Goal: Transaction & Acquisition: Book appointment/travel/reservation

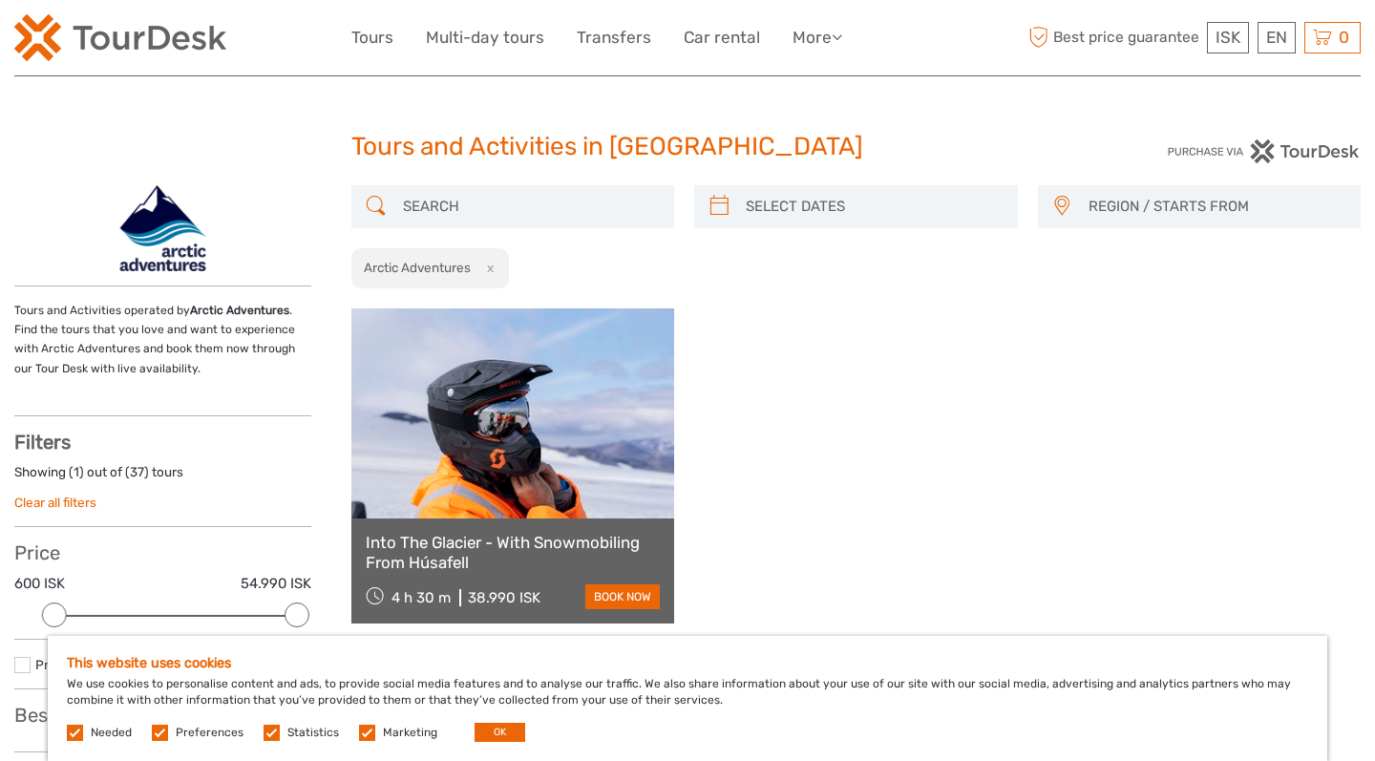
select select
drag, startPoint x: 464, startPoint y: 603, endPoint x: 518, endPoint y: 604, distance: 53.5
click at [518, 604] on div "4 h 30 m 38.990 ISK" at bounding box center [454, 596] width 176 height 27
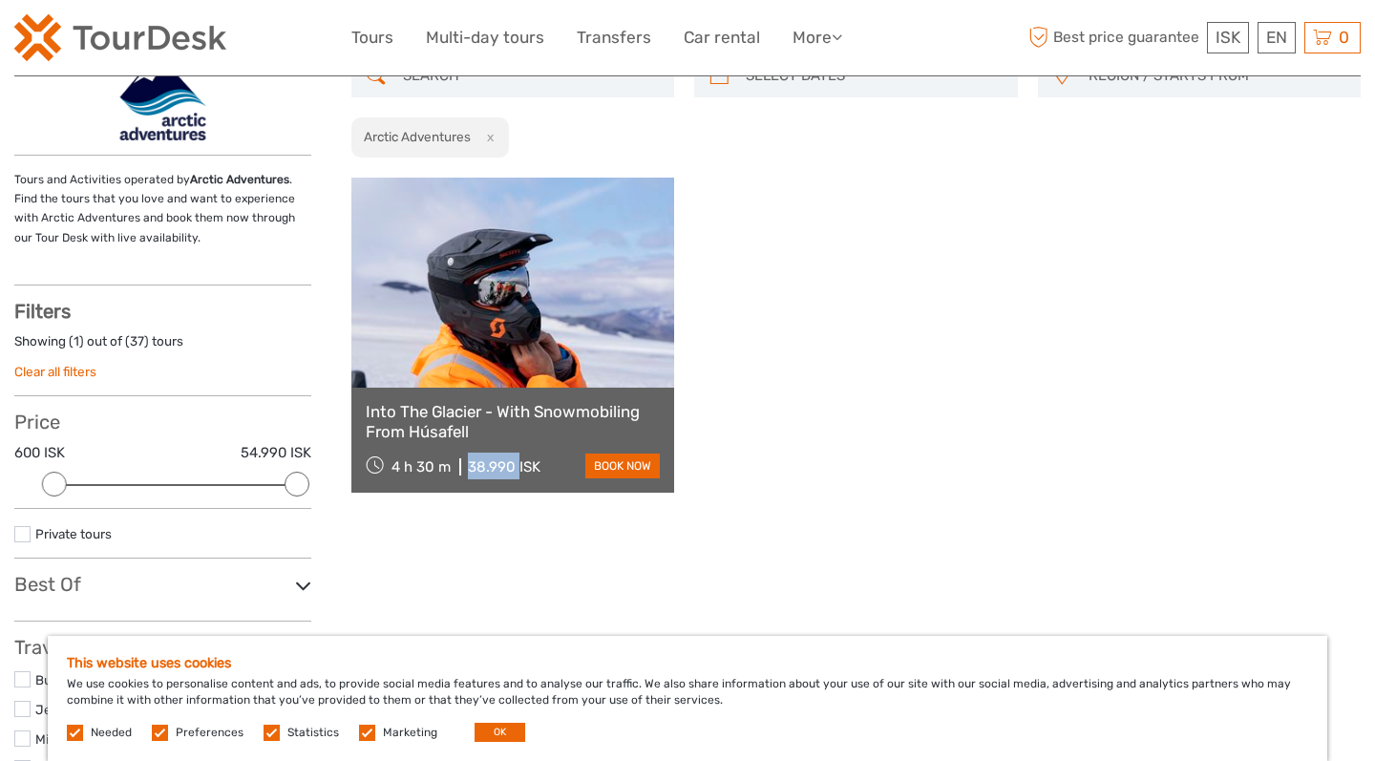
scroll to position [70, 0]
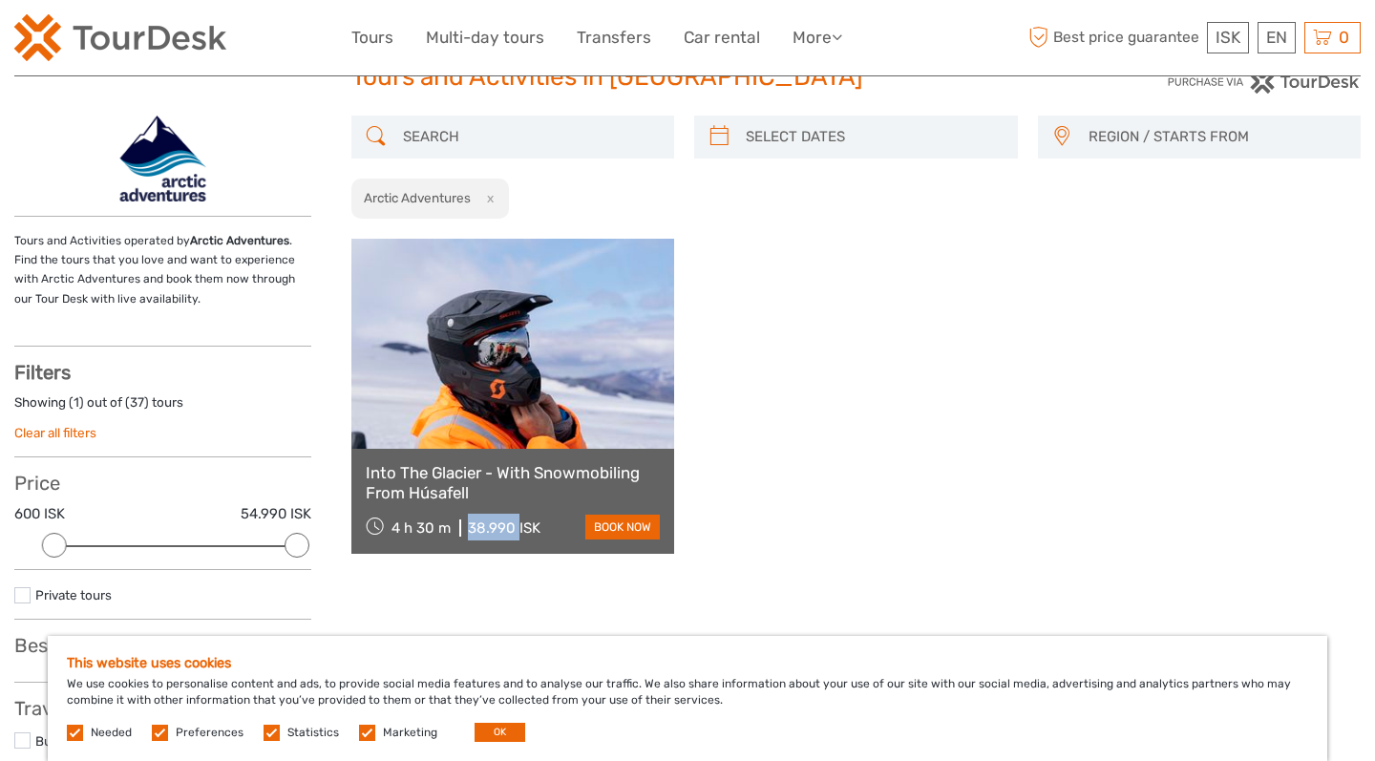
click at [512, 473] on link "Into The Glacier - With Snowmobiling From Húsafell" at bounding box center [513, 482] width 294 height 39
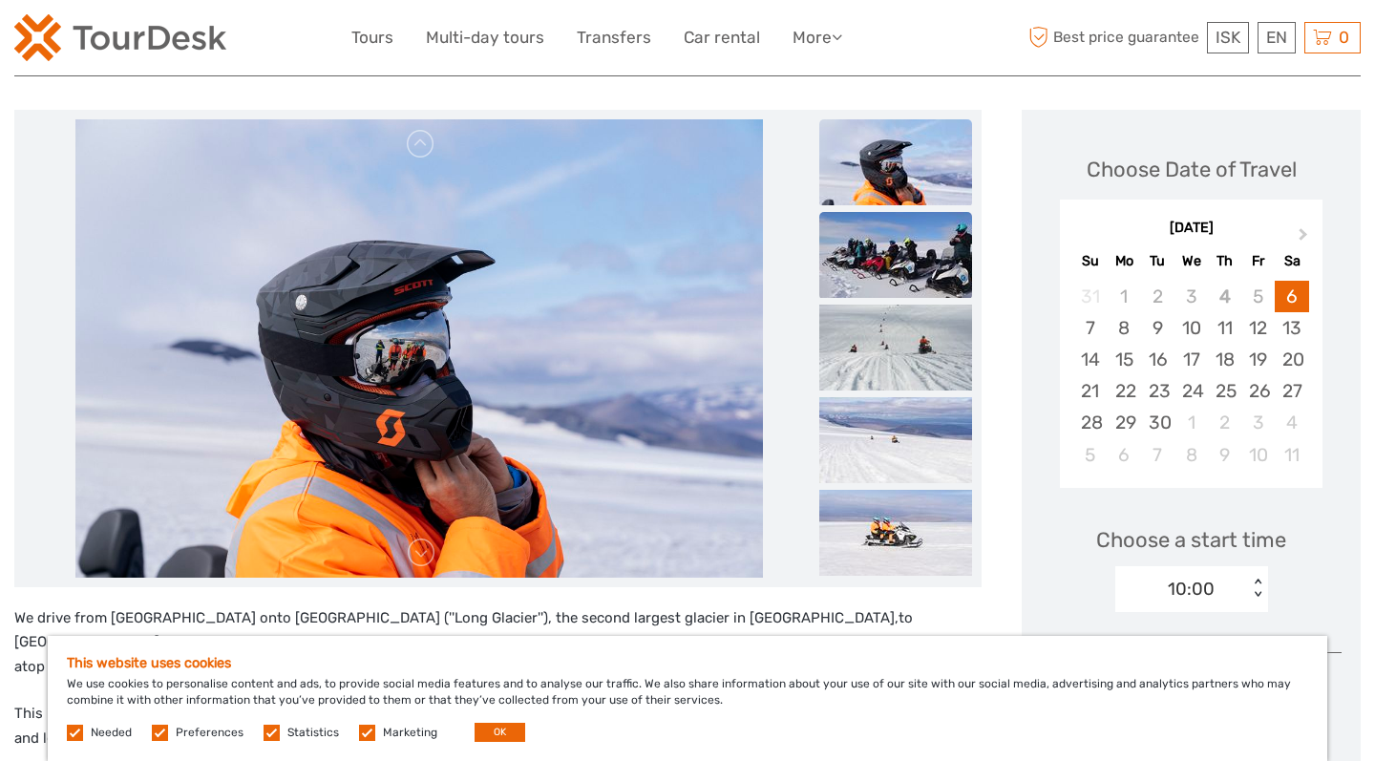
click at [879, 253] on img at bounding box center [895, 255] width 153 height 86
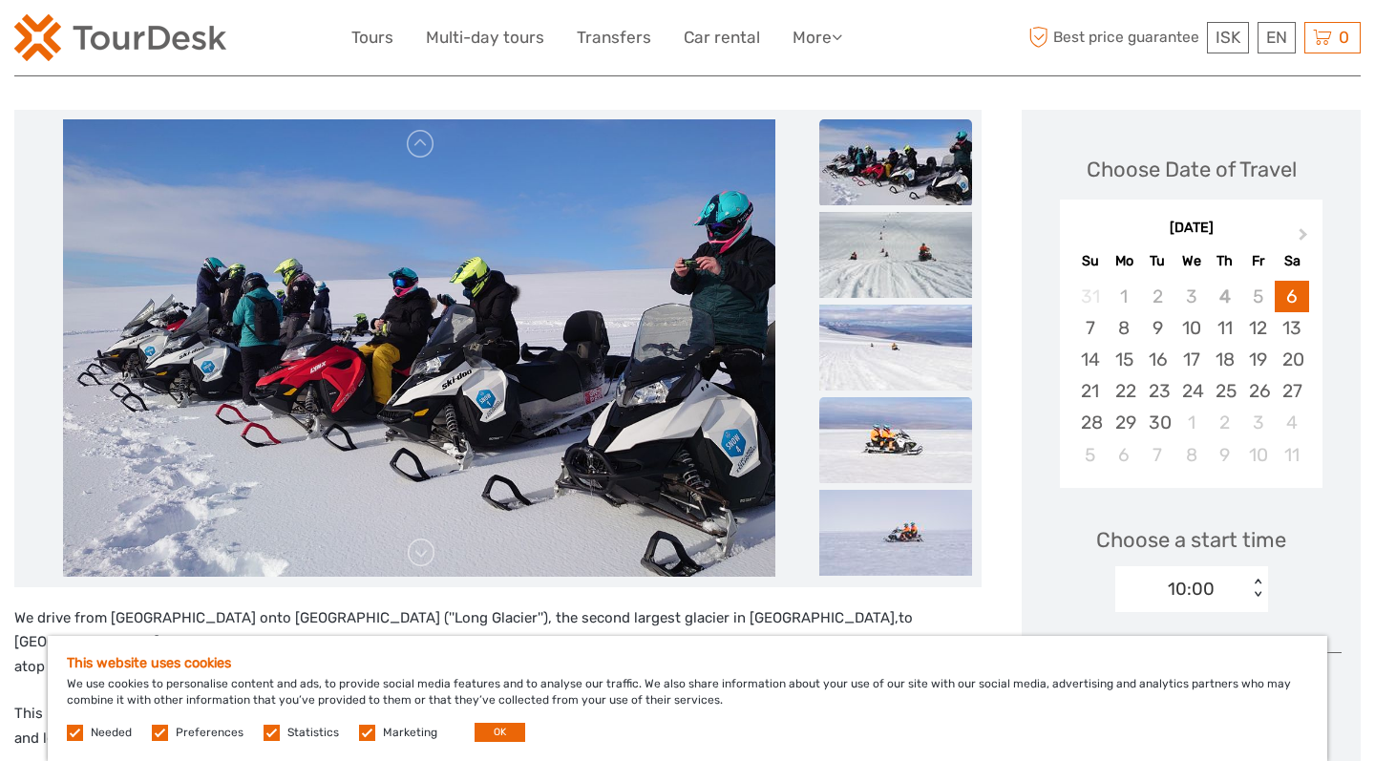
click at [895, 424] on img at bounding box center [895, 440] width 153 height 86
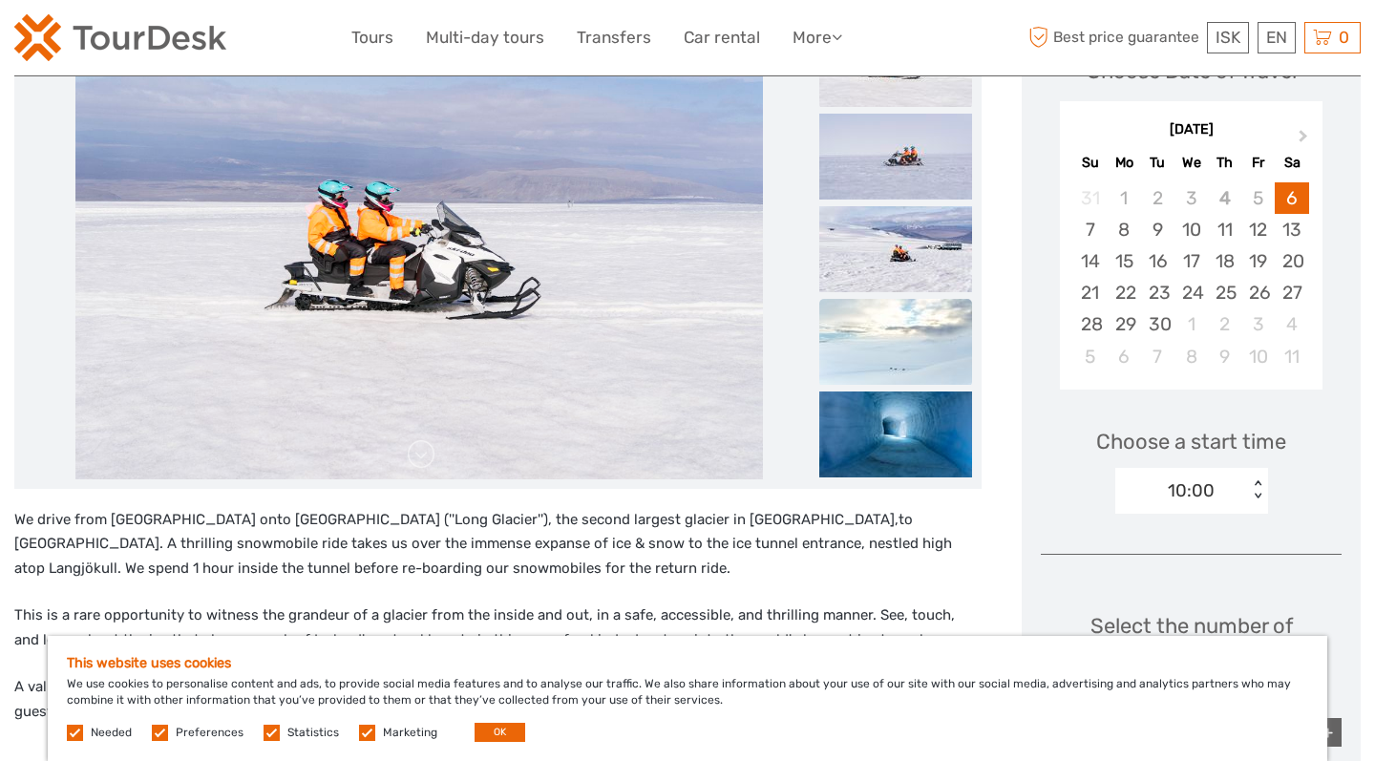
scroll to position [362, 0]
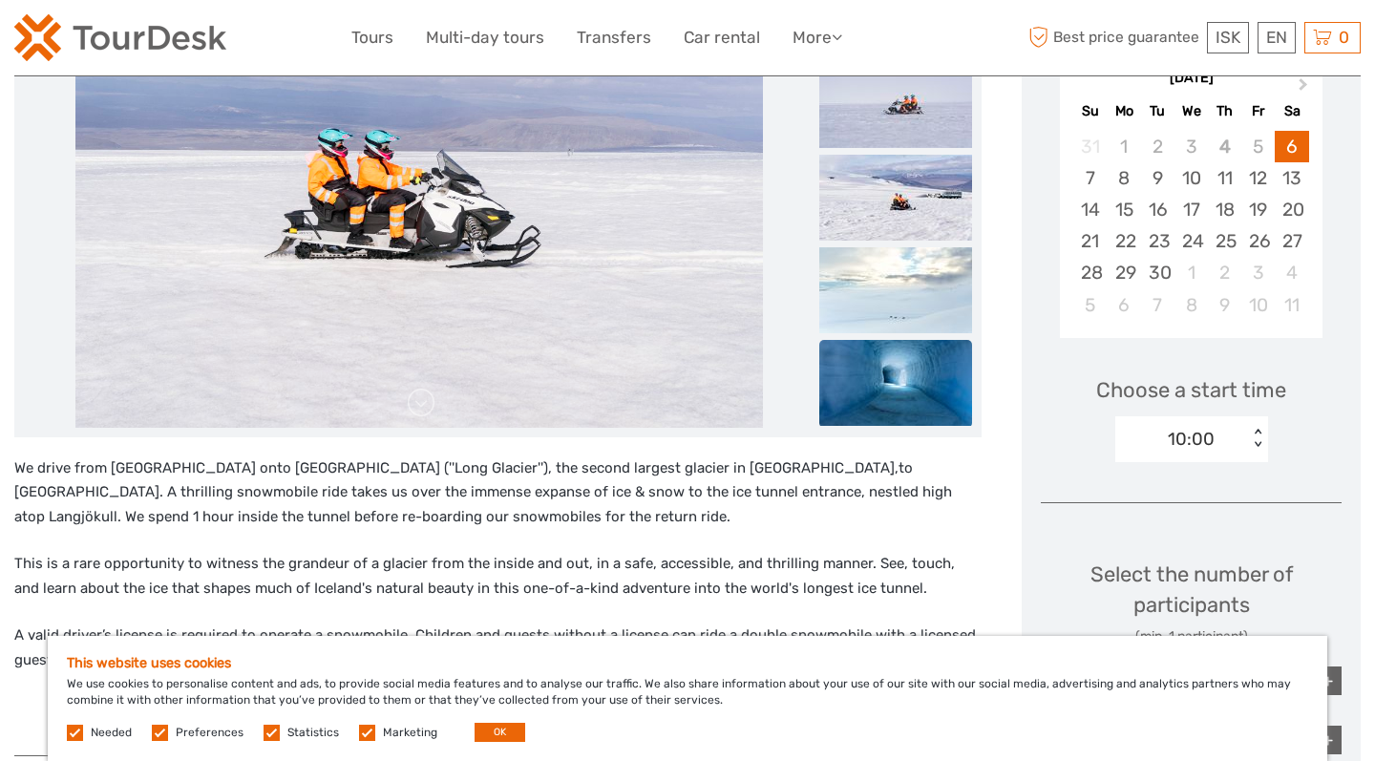
click at [900, 380] on img at bounding box center [895, 383] width 153 height 86
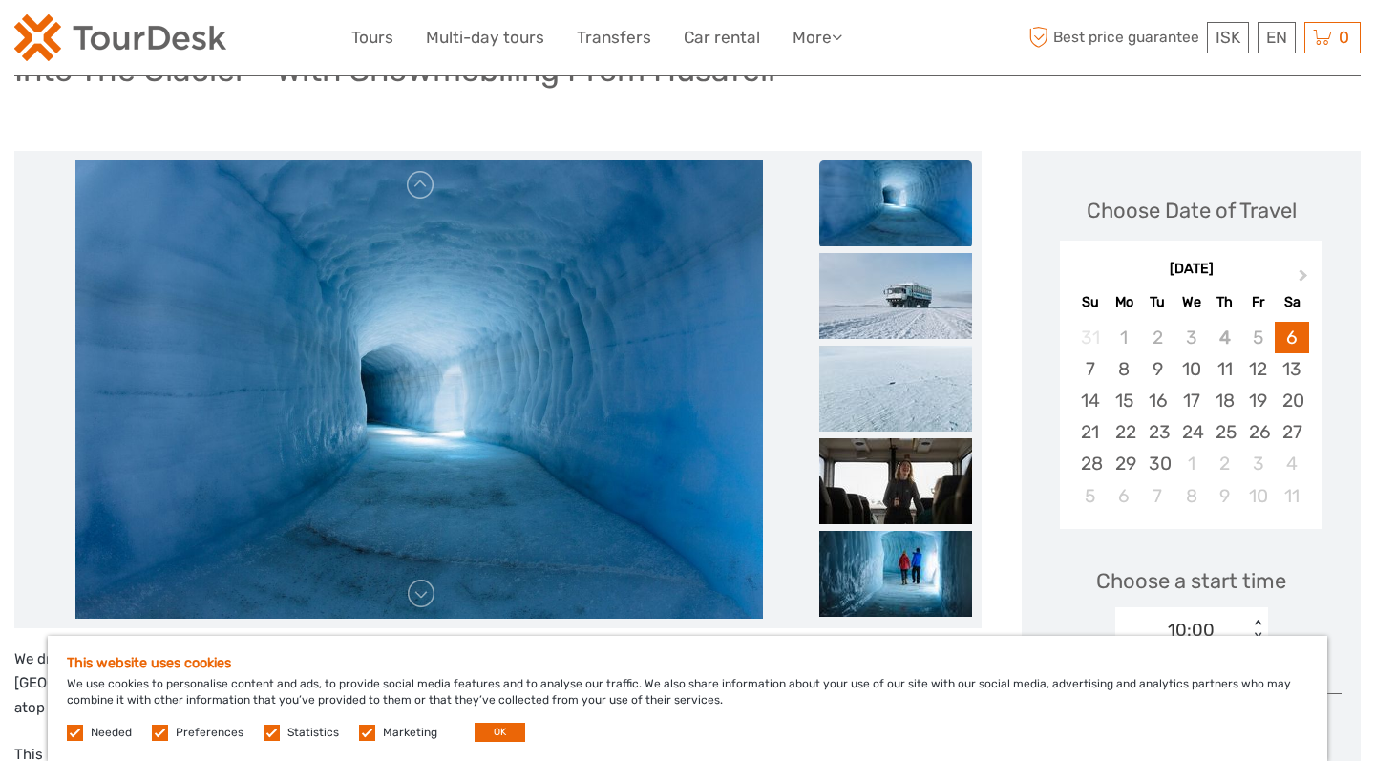
scroll to position [172, 0]
click at [916, 296] on img at bounding box center [895, 295] width 153 height 86
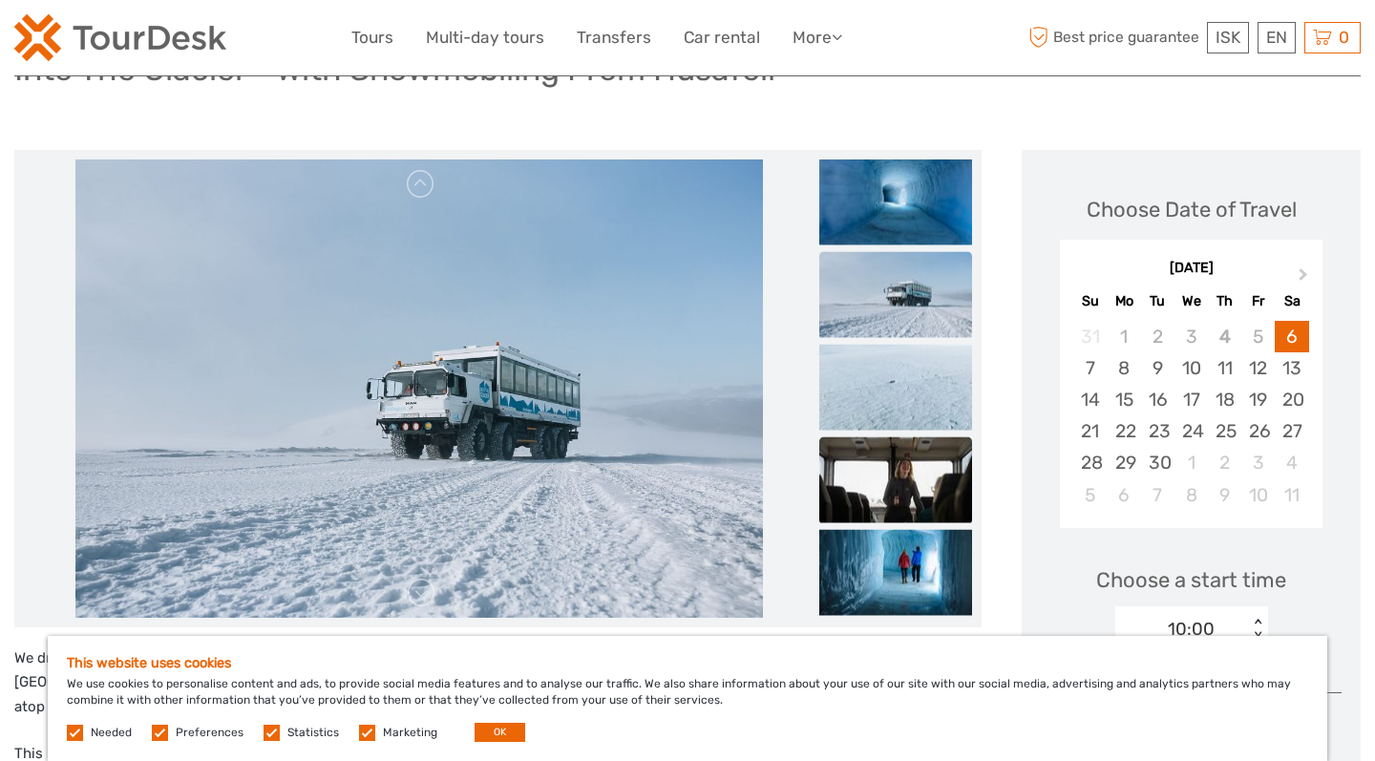
click at [900, 481] on img at bounding box center [895, 479] width 153 height 86
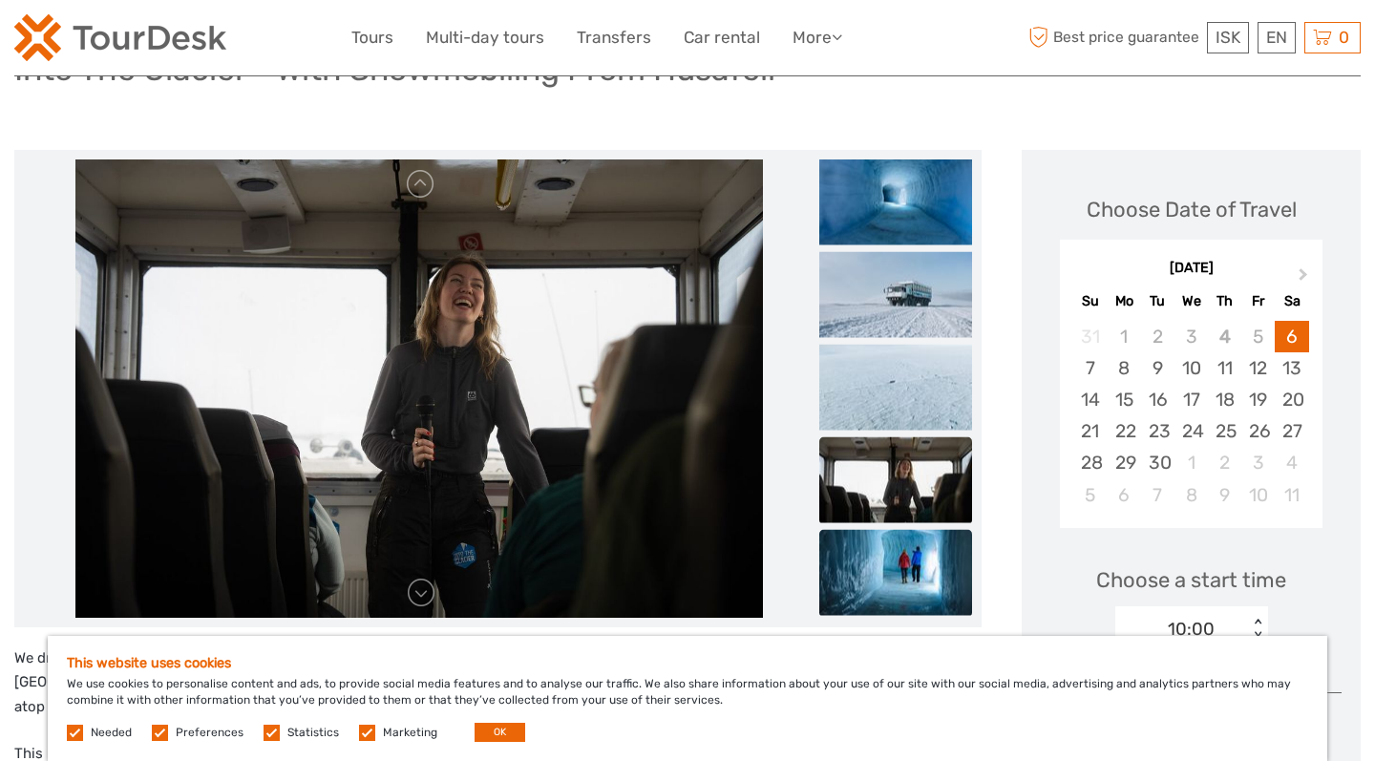
click at [907, 536] on img at bounding box center [895, 572] width 153 height 86
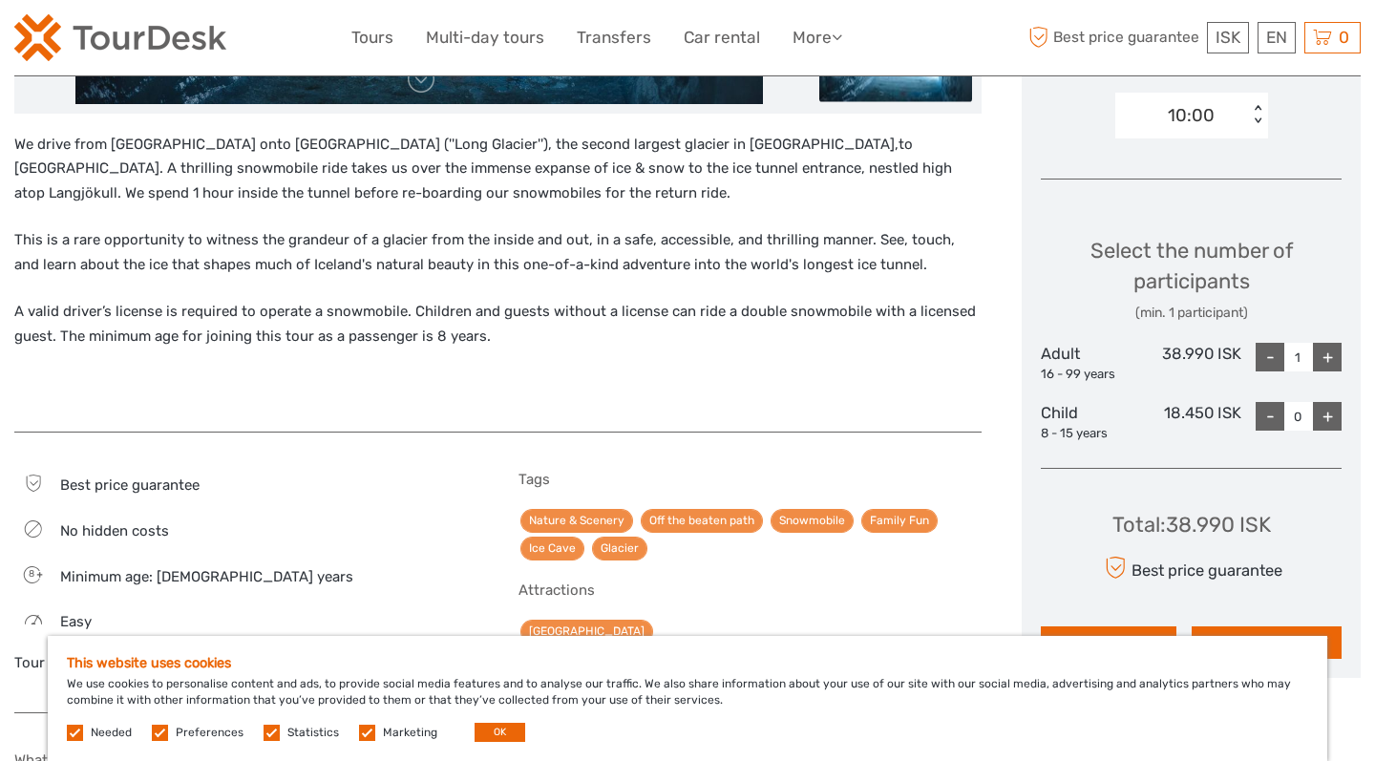
scroll to position [688, 0]
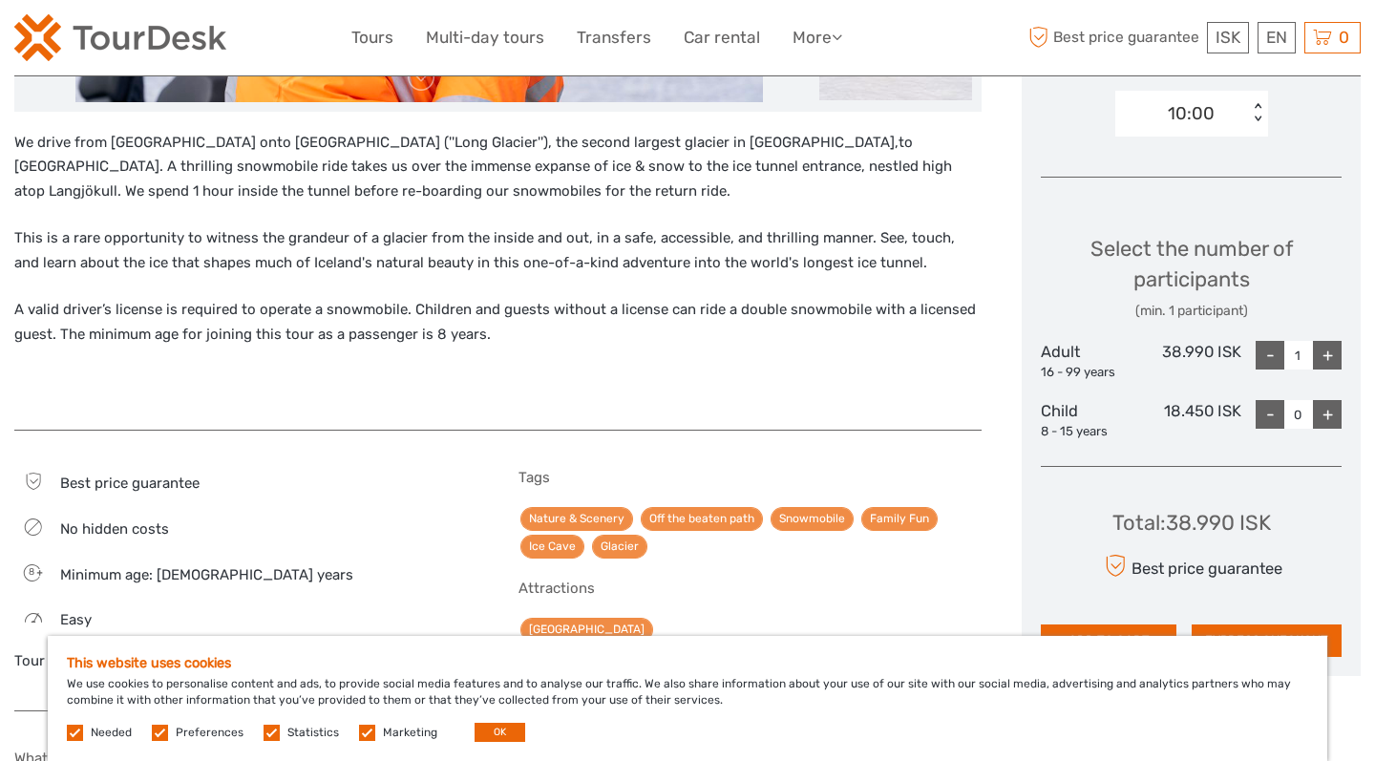
drag, startPoint x: 1166, startPoint y: 509, endPoint x: 1237, endPoint y: 508, distance: 70.7
click at [1237, 508] on div "Total : 38.990 ISK" at bounding box center [1191, 523] width 159 height 30
copy div "38.990"
click at [1184, 517] on div "Total : 38.990 ISK" at bounding box center [1191, 523] width 159 height 30
drag, startPoint x: 1165, startPoint y: 515, endPoint x: 1229, endPoint y: 517, distance: 64.0
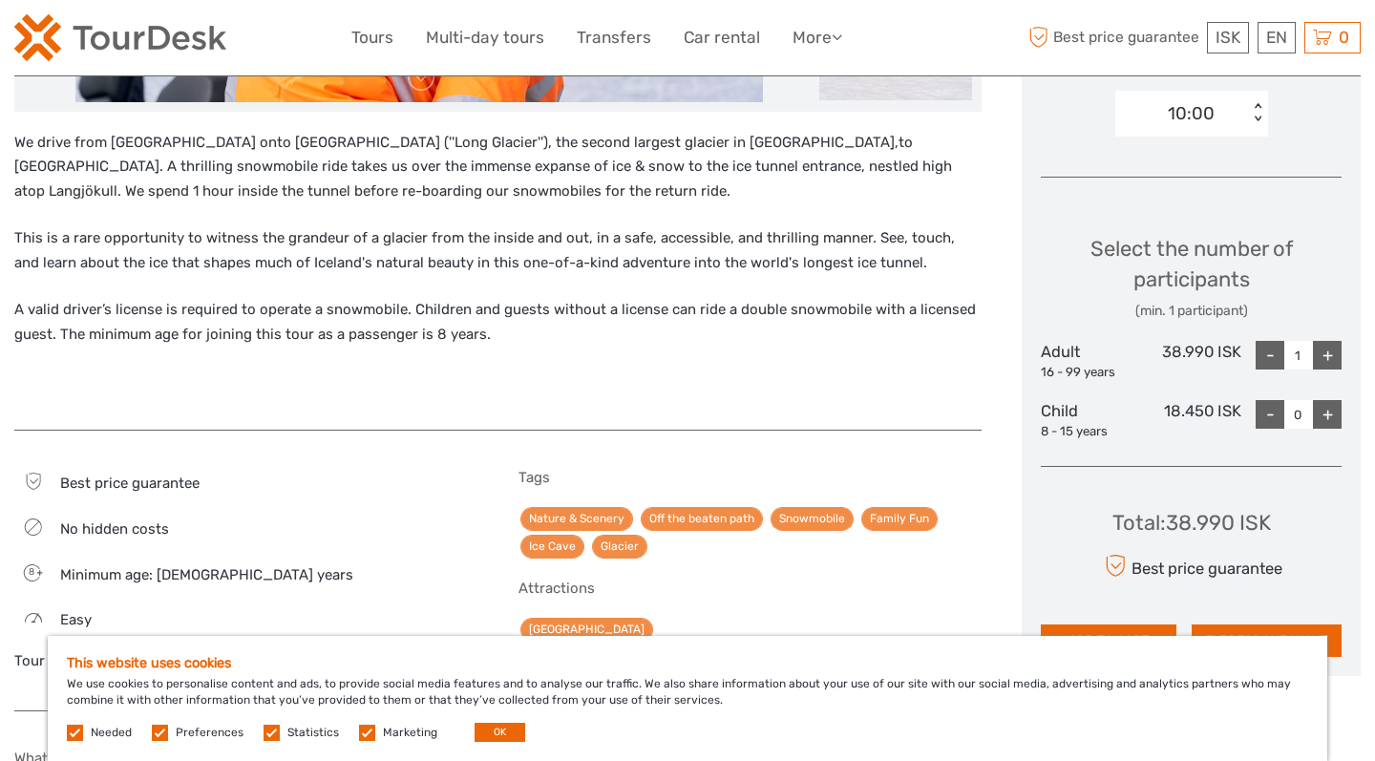
click at [1229, 517] on div "Total : 38.990 ISK" at bounding box center [1191, 523] width 159 height 30
click at [1230, 517] on div "Total : 38.990 ISK" at bounding box center [1191, 523] width 159 height 30
